Goal: Transaction & Acquisition: Purchase product/service

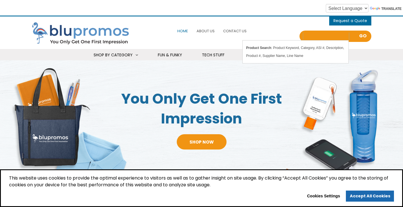
click at [324, 38] on input "Search all Products" at bounding box center [326, 36] width 45 height 8
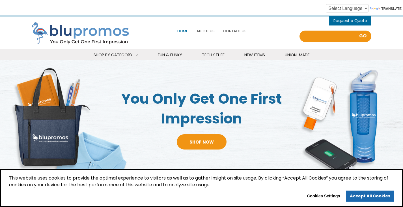
type input "Search all Products"
click at [265, 32] on ul "Home About Us Contact Us" at bounding box center [212, 31] width 136 height 12
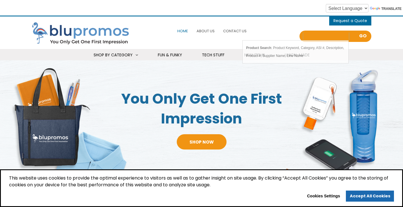
click at [335, 38] on input "Search all Products" at bounding box center [326, 36] width 45 height 8
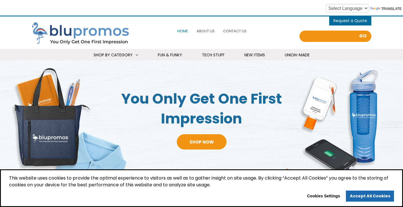
type input "Search all Products"
click at [268, 33] on ul "Home About Us Contact Us" at bounding box center [212, 31] width 136 height 12
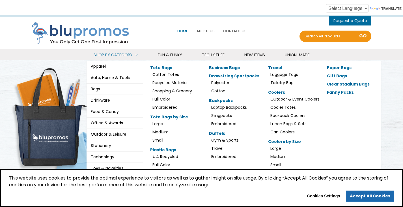
scroll to position [57, 0]
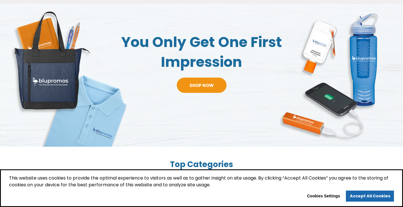
click at [274, 161] on h2 "Top Categories" at bounding box center [202, 164] width 340 height 13
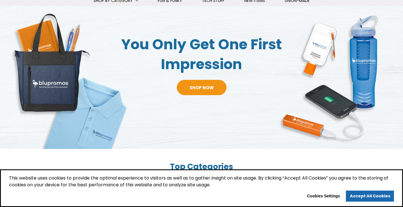
scroll to position [0, 0]
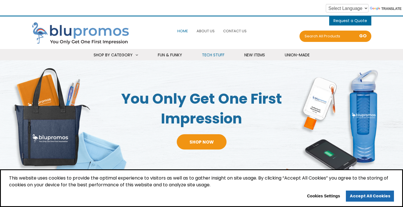
click at [214, 53] on span "Tech Stuff" at bounding box center [213, 55] width 23 height 6
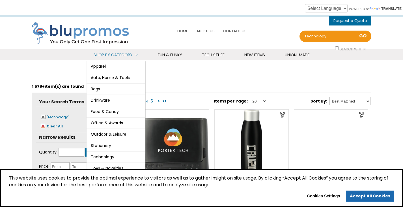
click at [133, 56] on link "Shop By Category Apparel Jackets & Outerwear Vests Fleece Soft Shell Lightweigh…" at bounding box center [116, 55] width 59 height 12
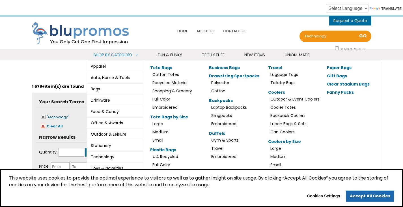
scroll to position [113, 0]
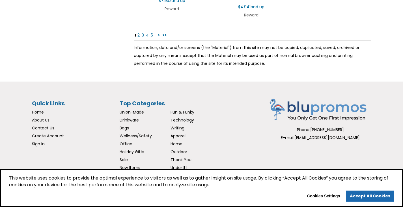
scroll to position [1013, 0]
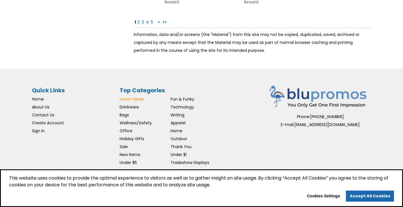
click at [139, 97] on span "Union-Made" at bounding box center [132, 99] width 24 height 6
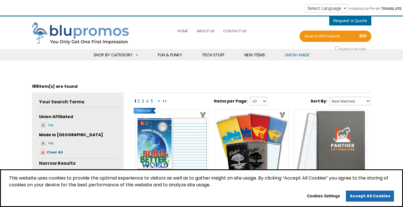
scroll to position [57, 0]
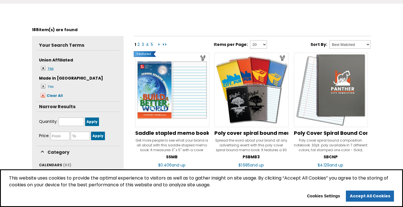
click at [43, 67] on span at bounding box center [43, 68] width 5 height 5
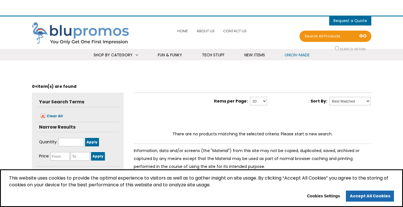
select select "Language Translate Widget"
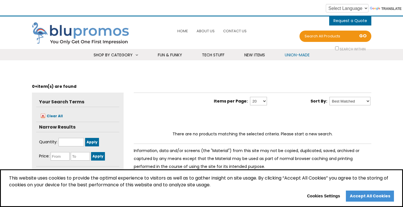
click at [371, 198] on link "Accept All Cookies" at bounding box center [370, 195] width 48 height 11
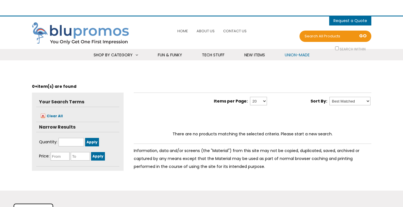
select select "Language Translate Widget"
click at [300, 52] on span "Union-Made" at bounding box center [297, 55] width 25 height 6
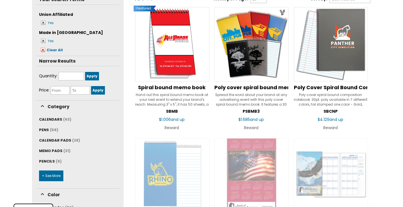
scroll to position [113, 0]
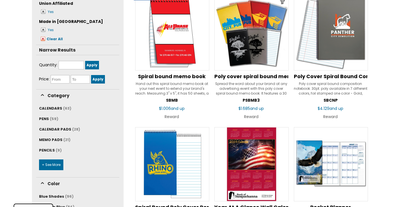
click at [51, 160] on link "+ See More" at bounding box center [51, 164] width 24 height 11
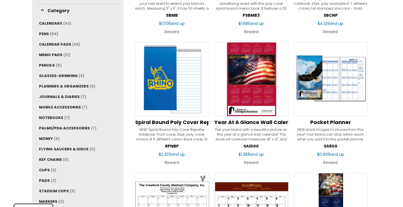
scroll to position [170, 0]
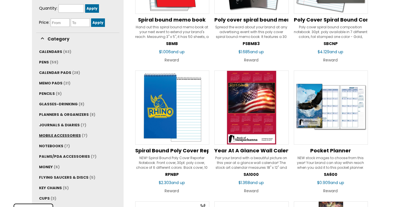
click at [68, 133] on span "MOBILE ACCESSORIES" at bounding box center [60, 135] width 42 height 5
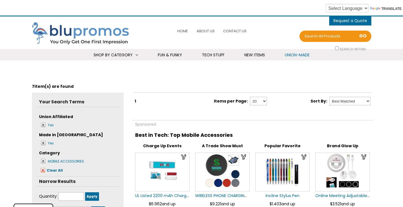
scroll to position [28, 0]
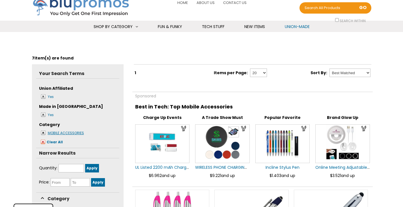
click at [44, 132] on span at bounding box center [43, 132] width 5 height 5
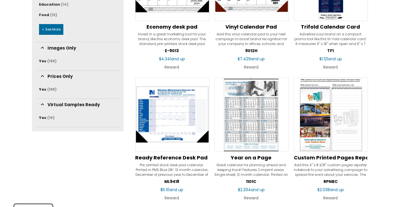
scroll to position [170, 0]
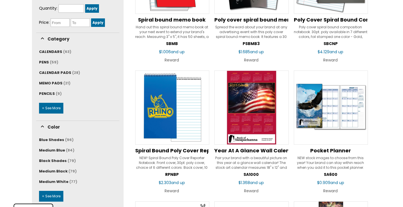
click at [51, 105] on link "+ See More" at bounding box center [51, 108] width 24 height 11
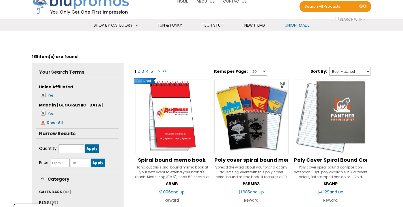
scroll to position [0, 0]
